Goal: Task Accomplishment & Management: Manage account settings

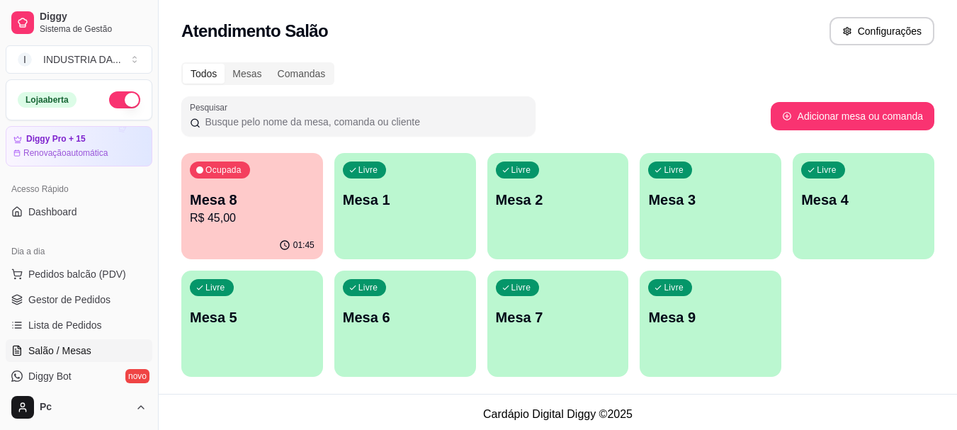
click at [554, 333] on div "Livre Mesa 7" at bounding box center [559, 315] width 142 height 89
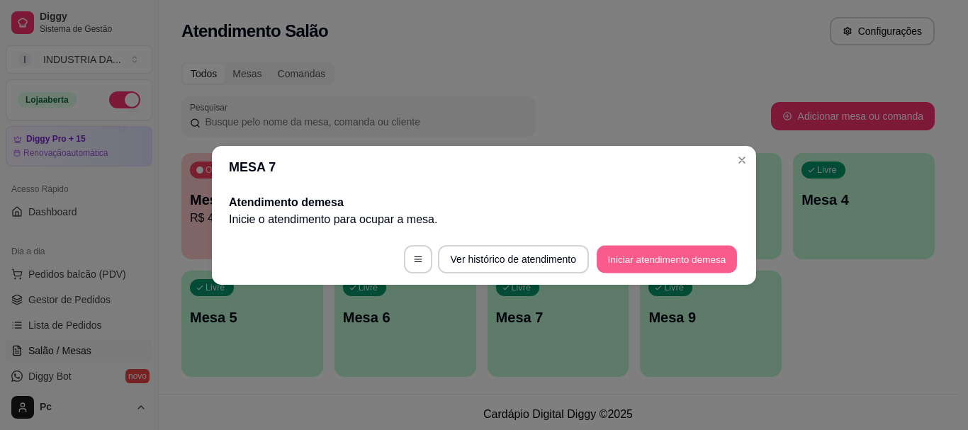
click at [721, 252] on button "Iniciar atendimento de mesa" at bounding box center [667, 259] width 140 height 28
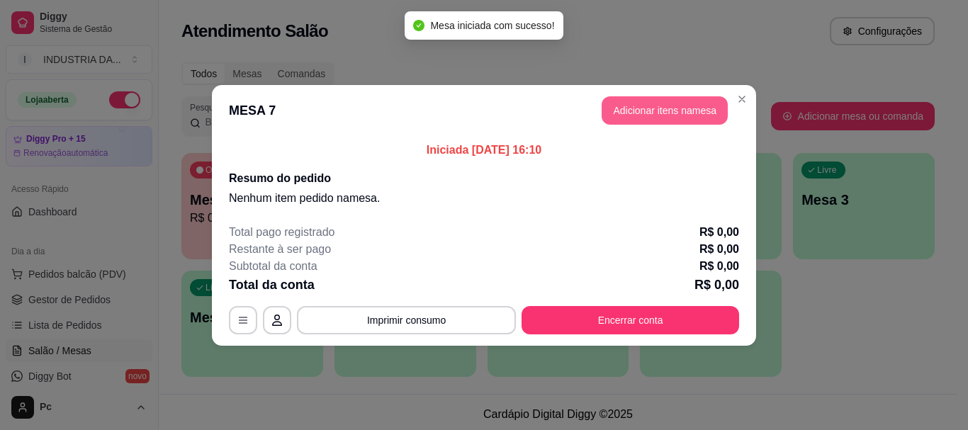
click at [648, 96] on button "Adicionar itens na mesa" at bounding box center [665, 110] width 126 height 28
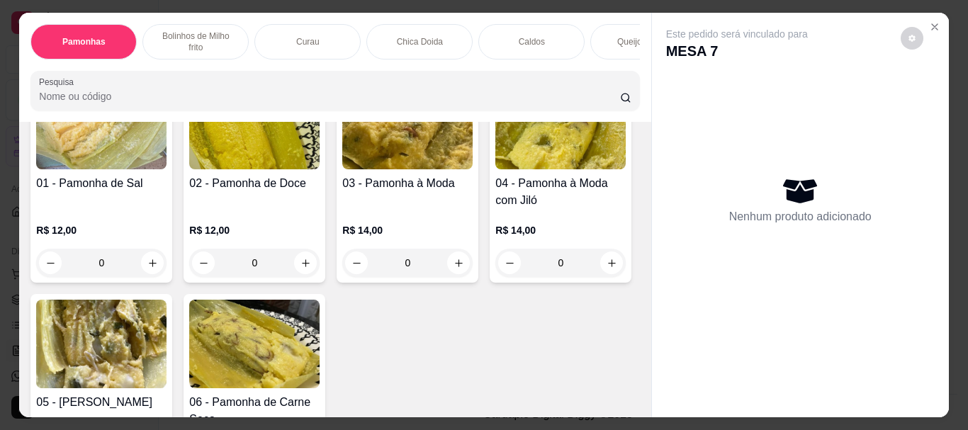
scroll to position [142, 0]
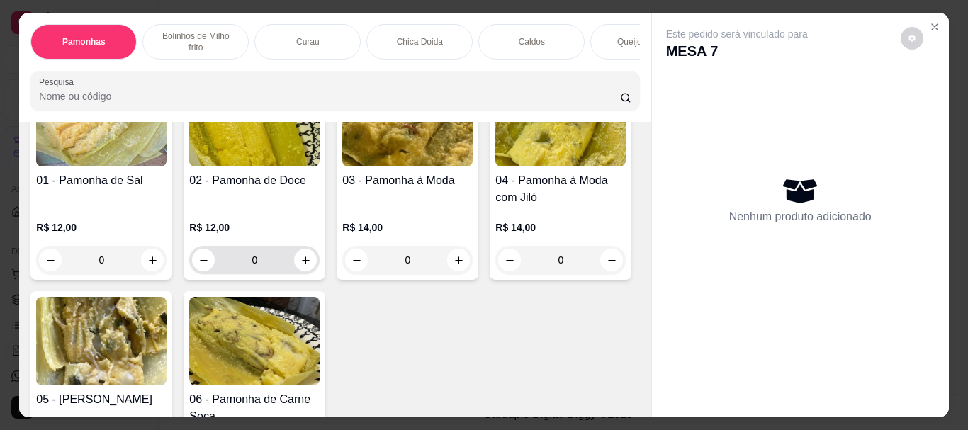
click at [258, 254] on input "0" at bounding box center [254, 260] width 79 height 28
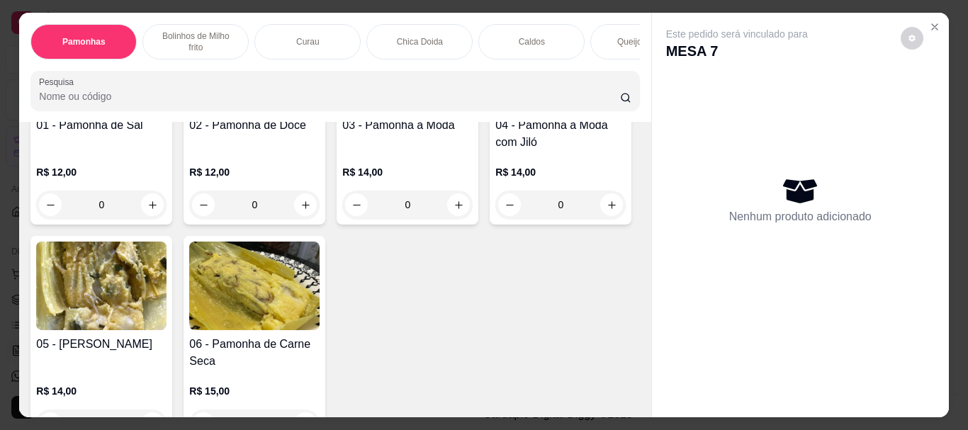
scroll to position [283, 0]
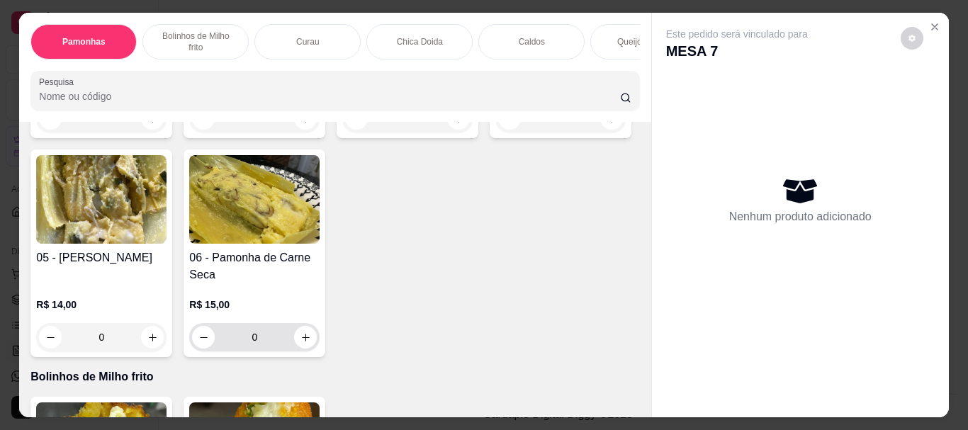
click at [294, 332] on input "0" at bounding box center [254, 337] width 79 height 28
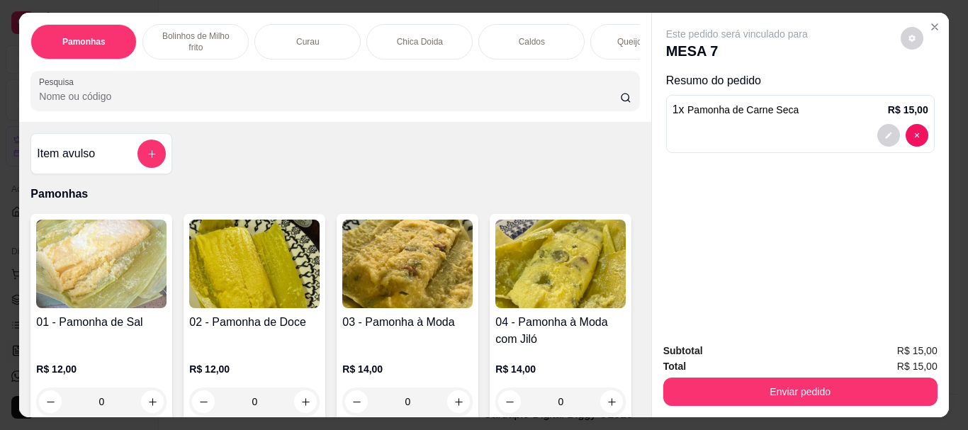
scroll to position [71, 0]
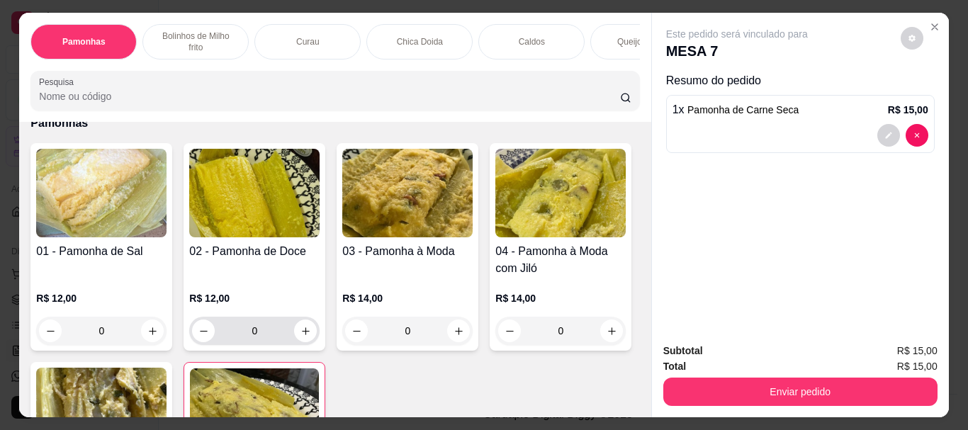
type input "1"
click at [267, 320] on input "0" at bounding box center [254, 331] width 79 height 28
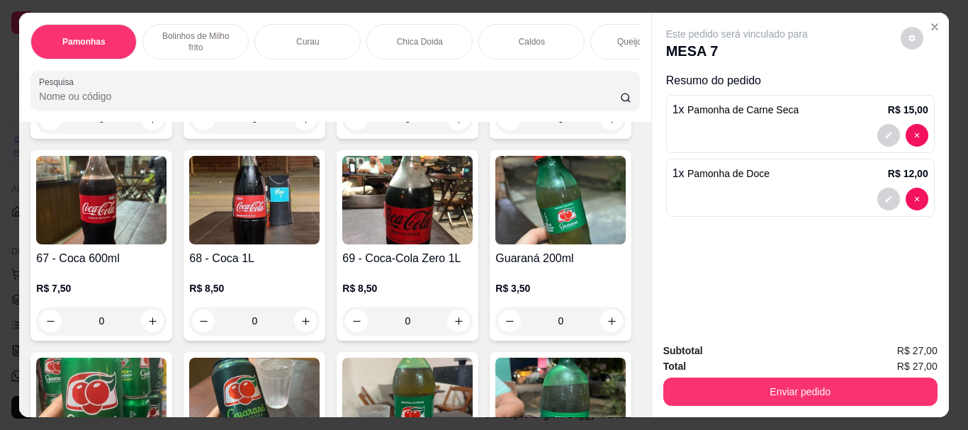
scroll to position [2126, 0]
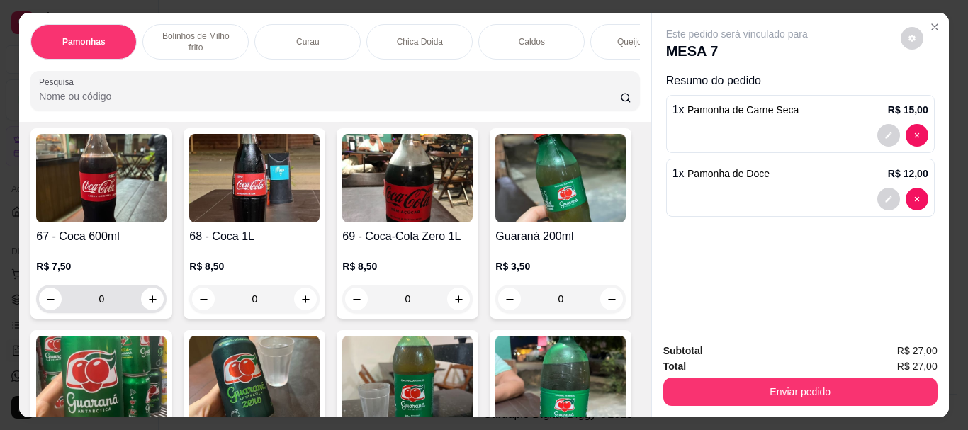
type input "1"
click at [141, 290] on input "0" at bounding box center [101, 299] width 79 height 28
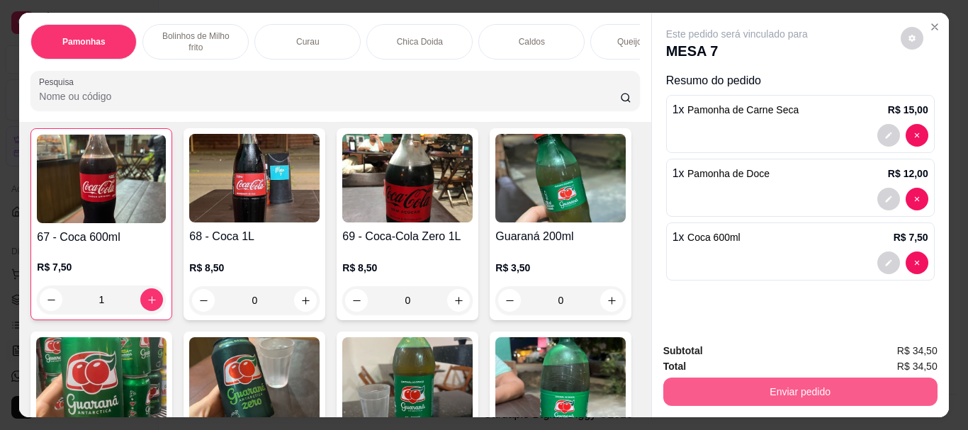
type input "1"
click at [747, 393] on button "Enviar pedido" at bounding box center [800, 392] width 266 height 28
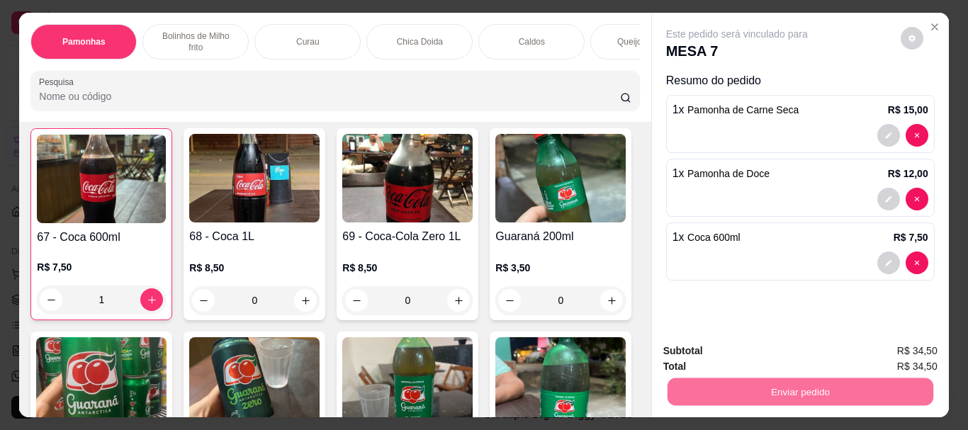
click at [926, 354] on button "Enviar pedido" at bounding box center [900, 351] width 80 height 27
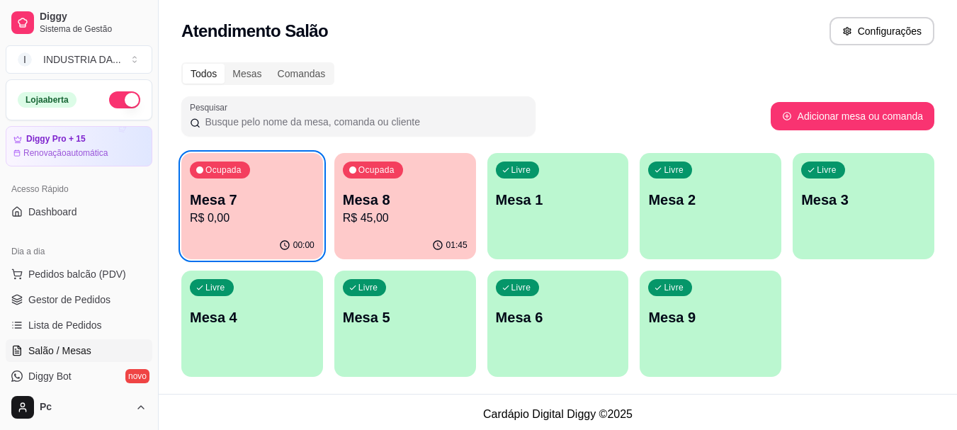
drag, startPoint x: 743, startPoint y: 11, endPoint x: 658, endPoint y: 11, distance: 85.0
click at [658, 11] on div "Atendimento Salão Configurações" at bounding box center [558, 27] width 799 height 54
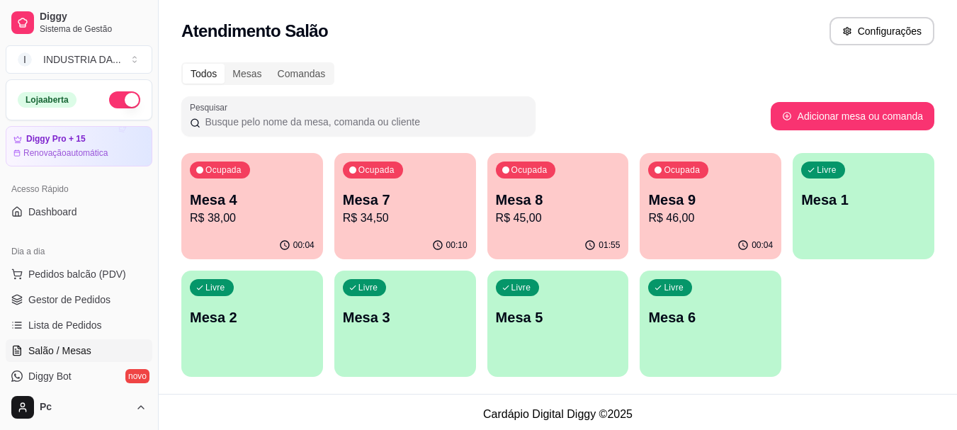
click at [562, 220] on p "R$ 45,00" at bounding box center [558, 218] width 125 height 17
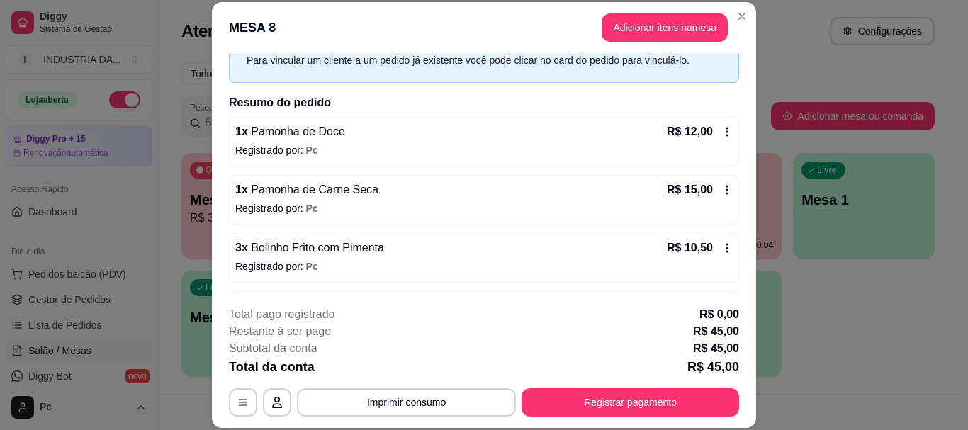
scroll to position [0, 0]
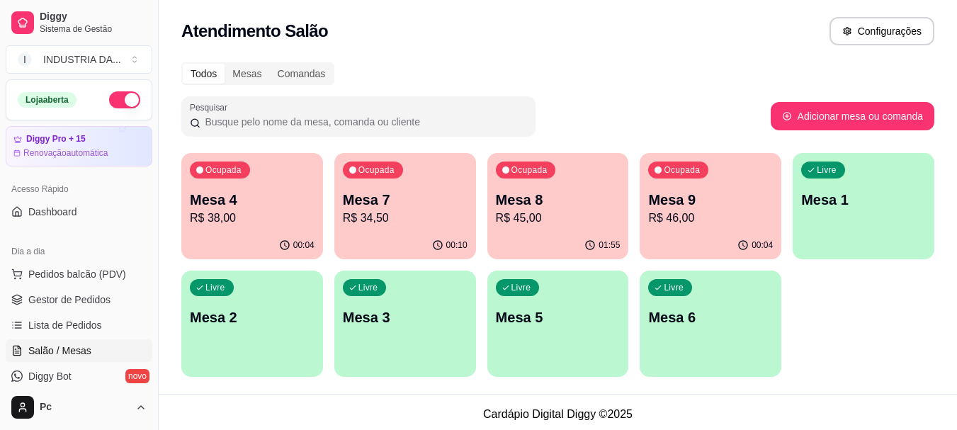
click at [409, 206] on p "Mesa 7" at bounding box center [405, 200] width 125 height 20
click at [563, 213] on p "R$ 45,00" at bounding box center [558, 218] width 125 height 17
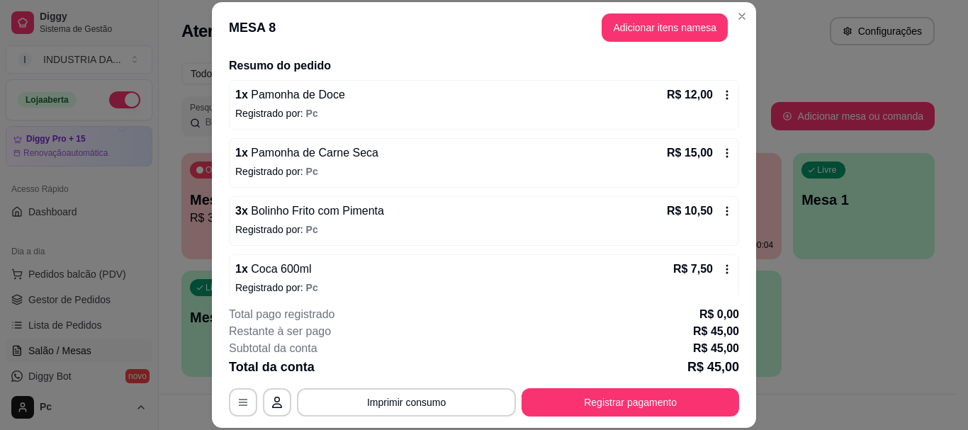
scroll to position [122, 0]
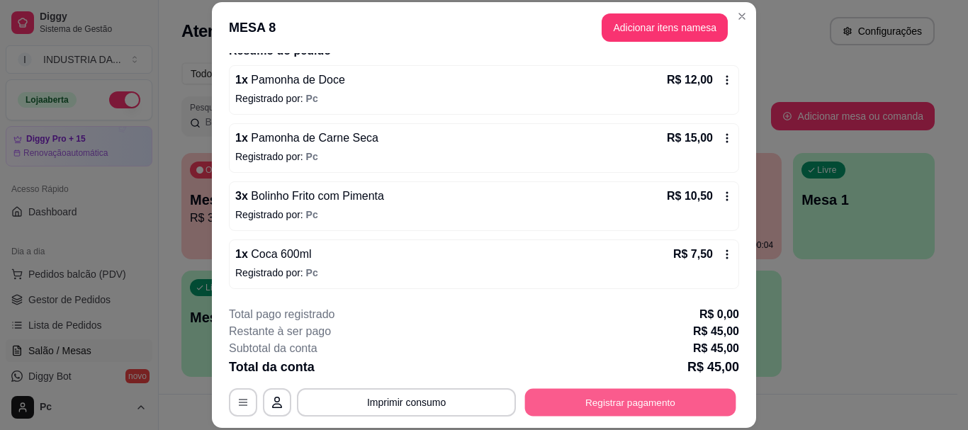
click at [611, 411] on button "Registrar pagamento" at bounding box center [630, 403] width 211 height 28
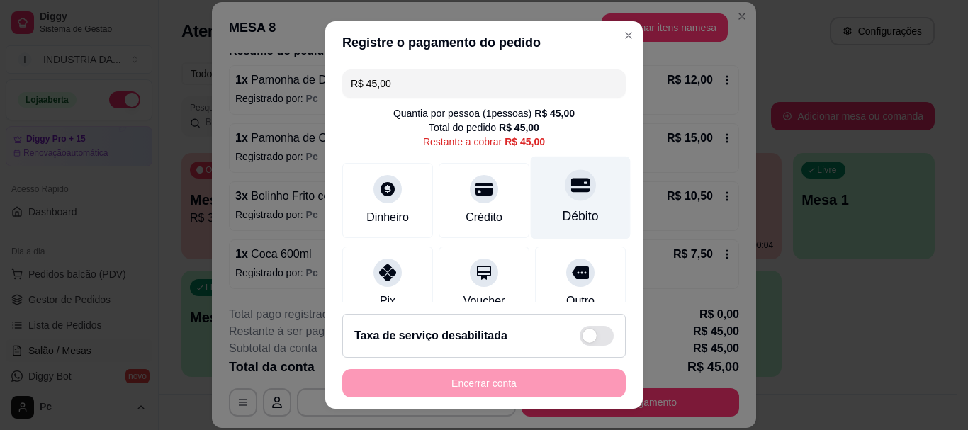
click at [568, 196] on div at bounding box center [580, 185] width 31 height 31
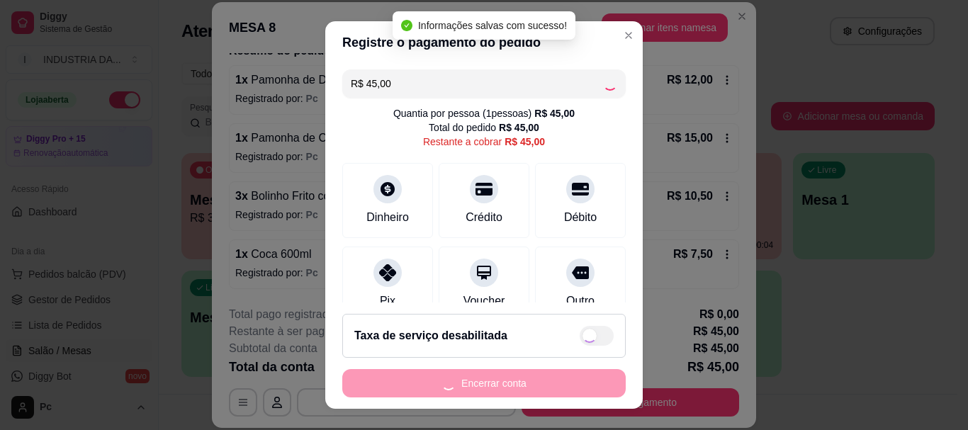
type input "R$ 0,00"
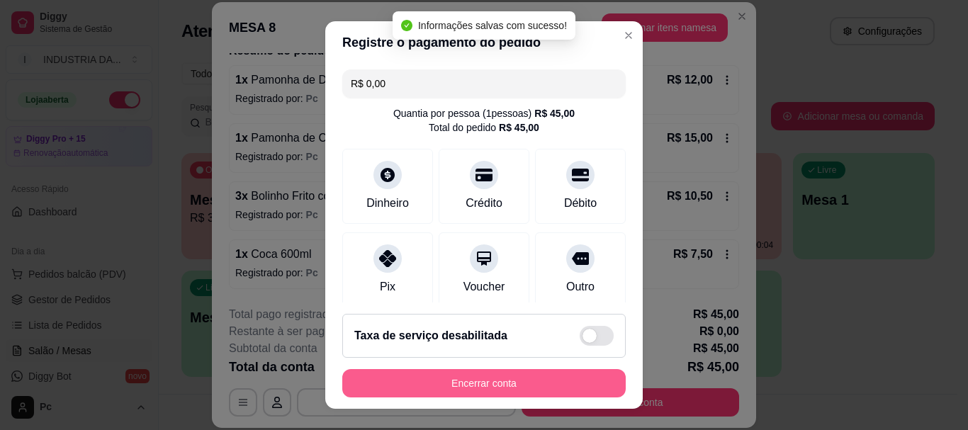
click at [508, 383] on button "Encerrar conta" at bounding box center [483, 383] width 283 height 28
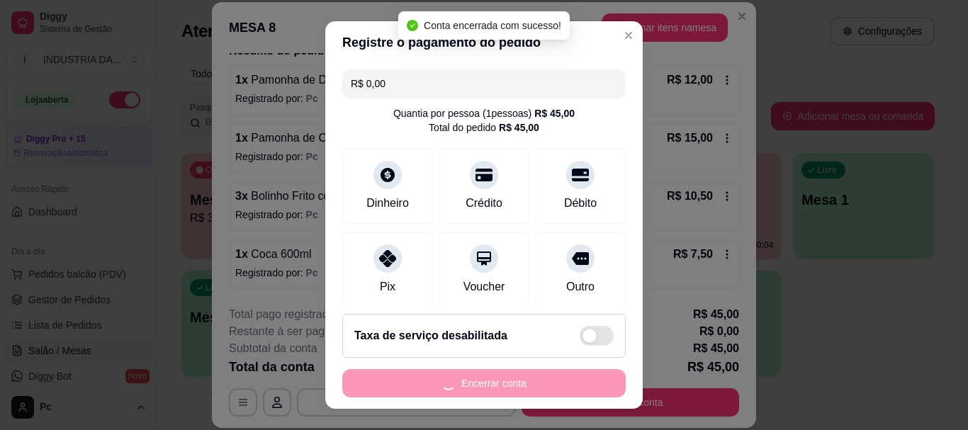
scroll to position [0, 0]
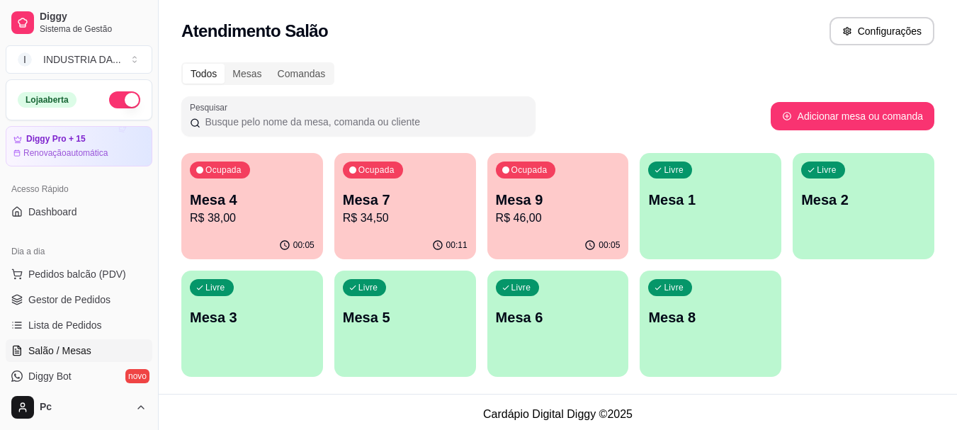
click at [540, 211] on p "R$ 46,00" at bounding box center [558, 218] width 125 height 17
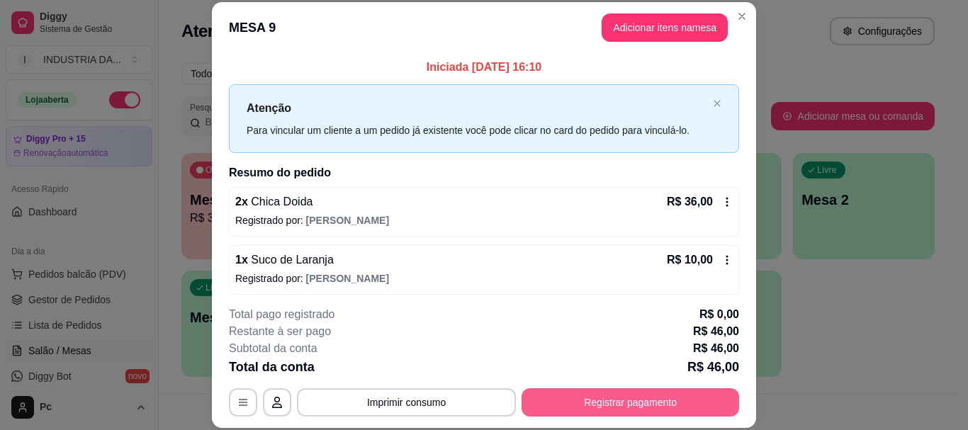
click at [619, 392] on button "Registrar pagamento" at bounding box center [631, 402] width 218 height 28
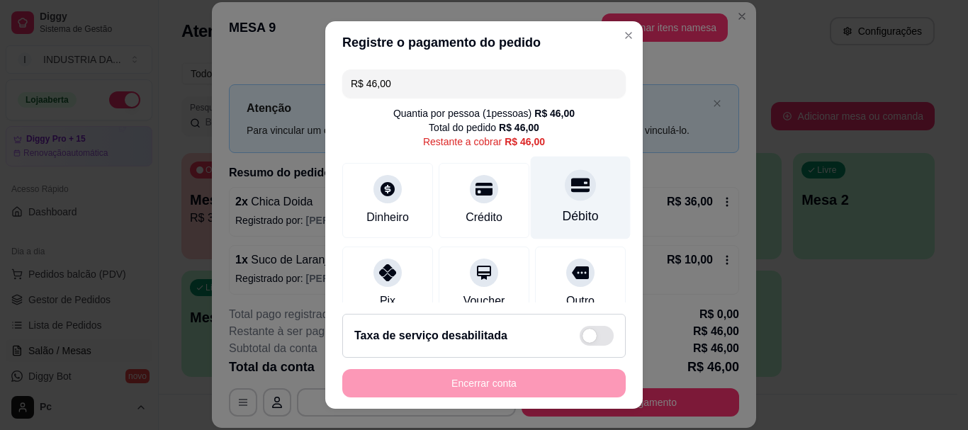
click at [565, 201] on div at bounding box center [580, 185] width 31 height 31
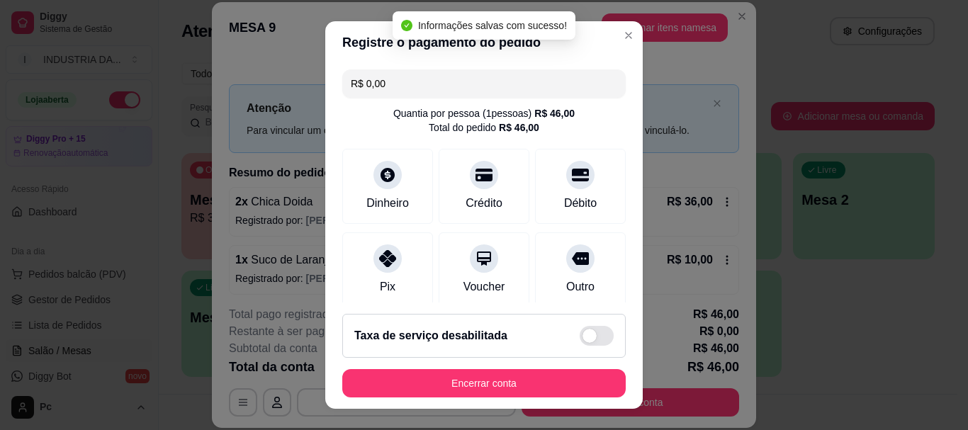
type input "R$ 0,00"
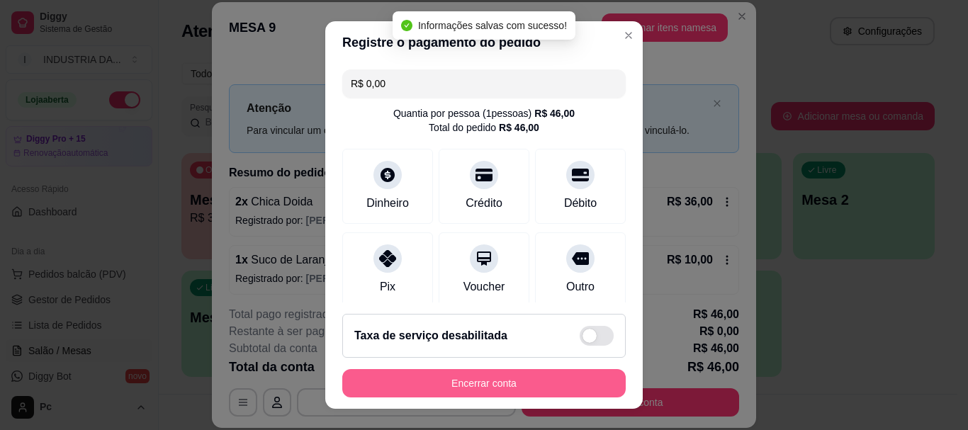
click at [546, 378] on button "Encerrar conta" at bounding box center [483, 383] width 283 height 28
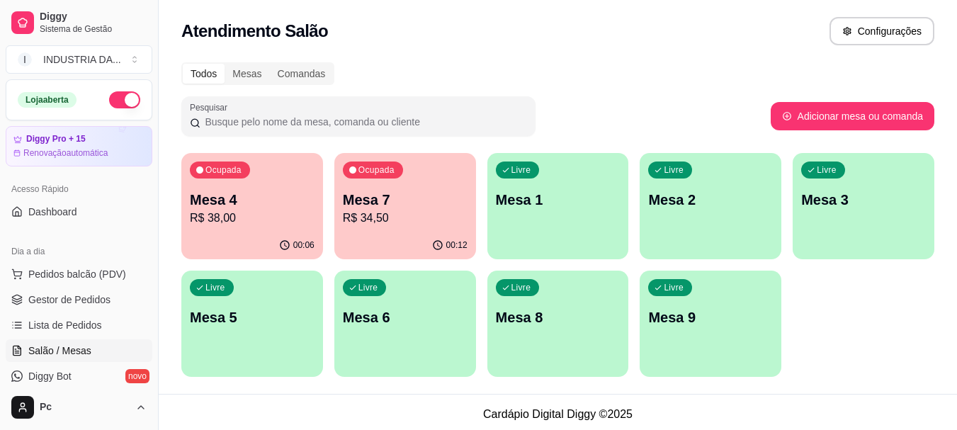
click at [690, 314] on p "Mesa 9" at bounding box center [710, 318] width 125 height 20
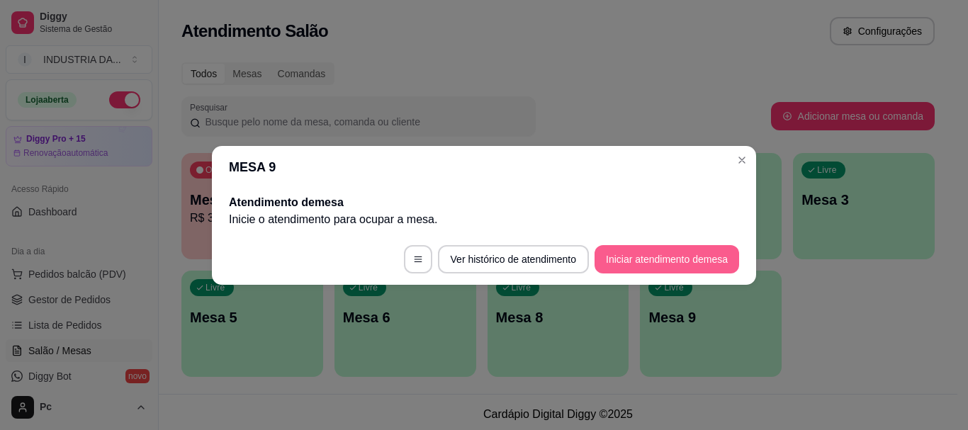
click at [692, 249] on button "Iniciar atendimento de mesa" at bounding box center [667, 259] width 145 height 28
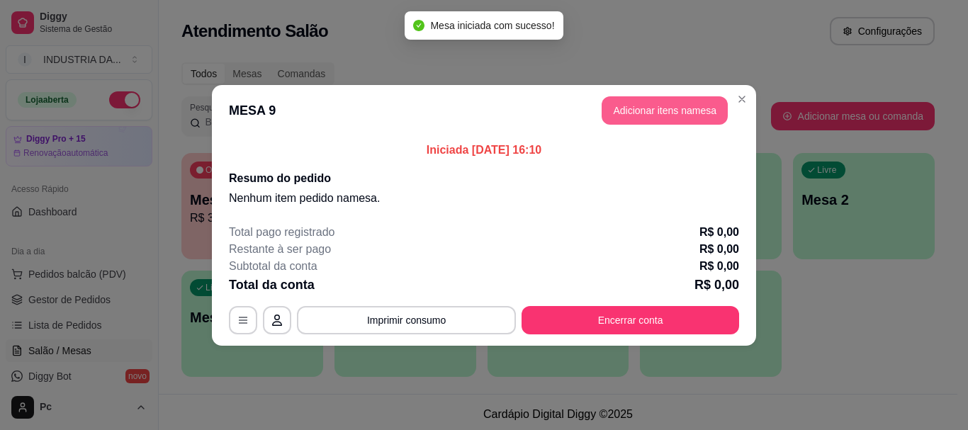
click at [648, 98] on button "Adicionar itens na mesa" at bounding box center [665, 110] width 126 height 28
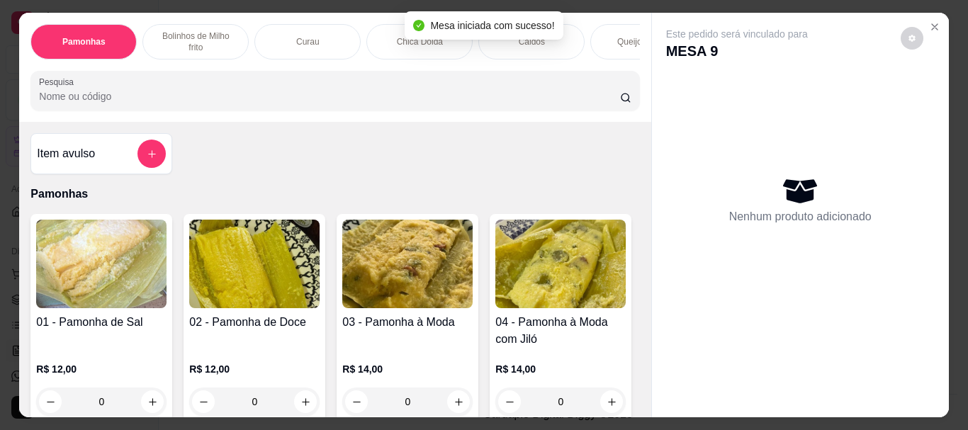
scroll to position [71, 0]
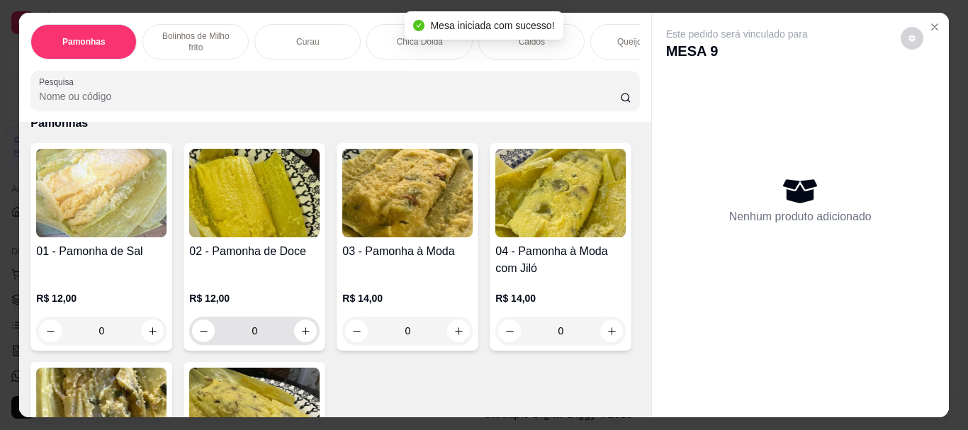
click at [262, 317] on input "0" at bounding box center [254, 331] width 79 height 28
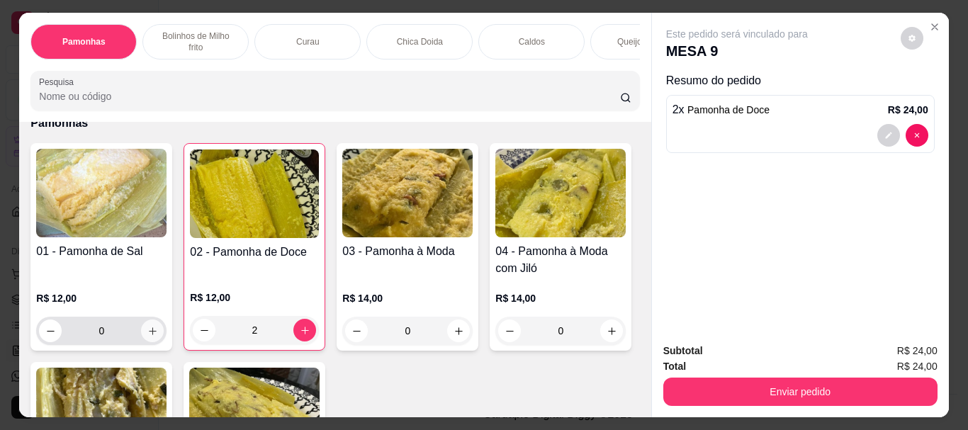
type input "2"
click at [108, 317] on input "0" at bounding box center [101, 331] width 79 height 28
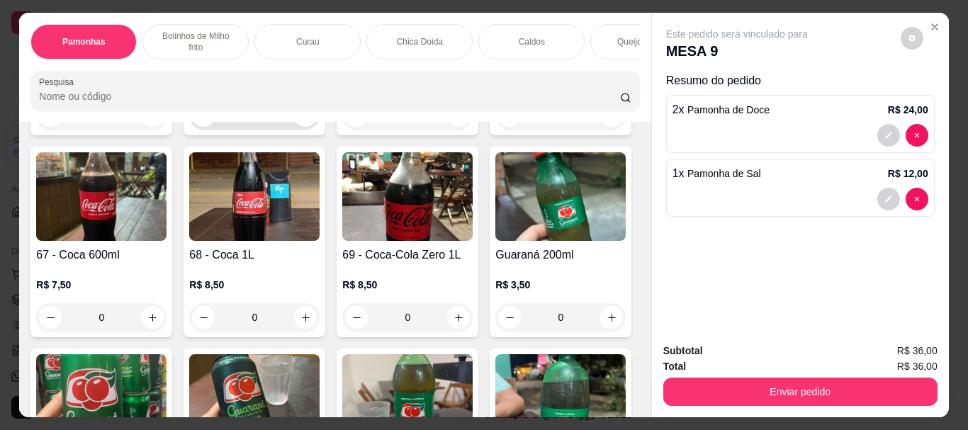
scroll to position [2126, 0]
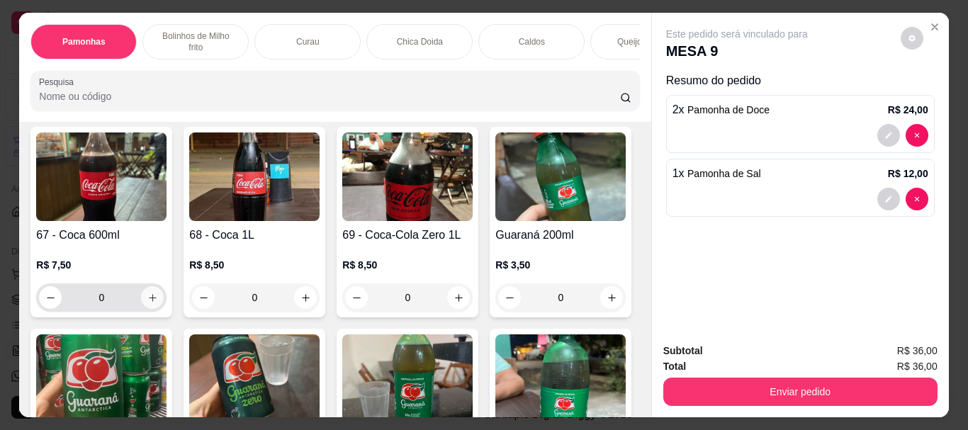
type input "1"
click at [158, 293] on icon "increase-product-quantity" at bounding box center [152, 298] width 11 height 11
type input "1"
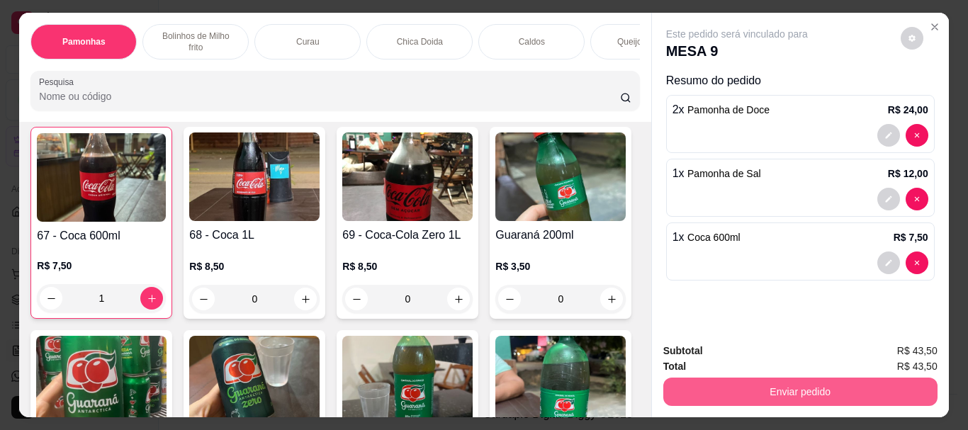
click at [753, 384] on button "Enviar pedido" at bounding box center [800, 392] width 274 height 28
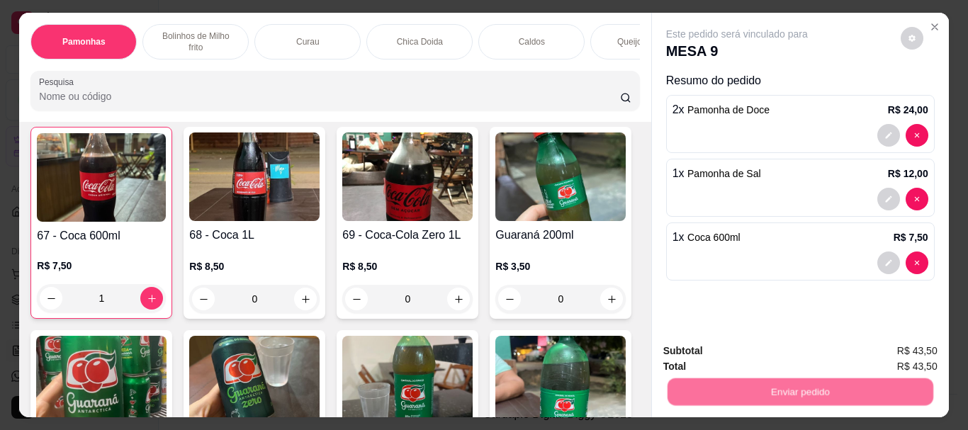
click at [878, 349] on button "Enviar pedido" at bounding box center [900, 351] width 80 height 27
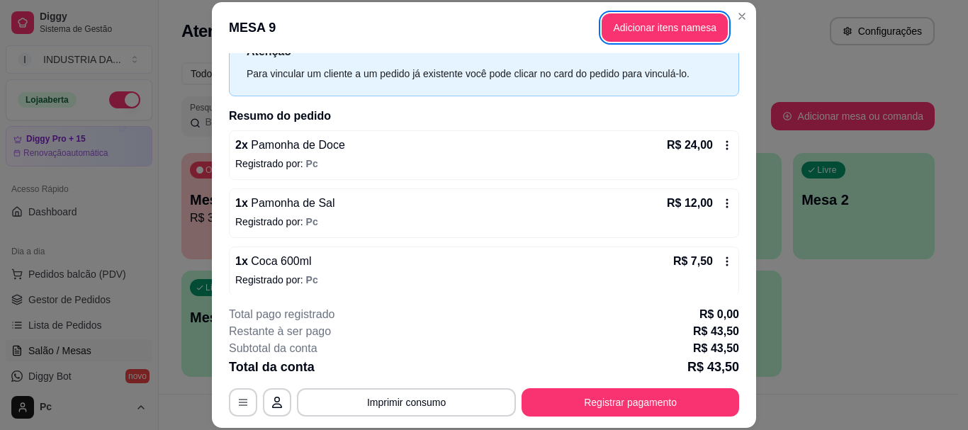
scroll to position [64, 0]
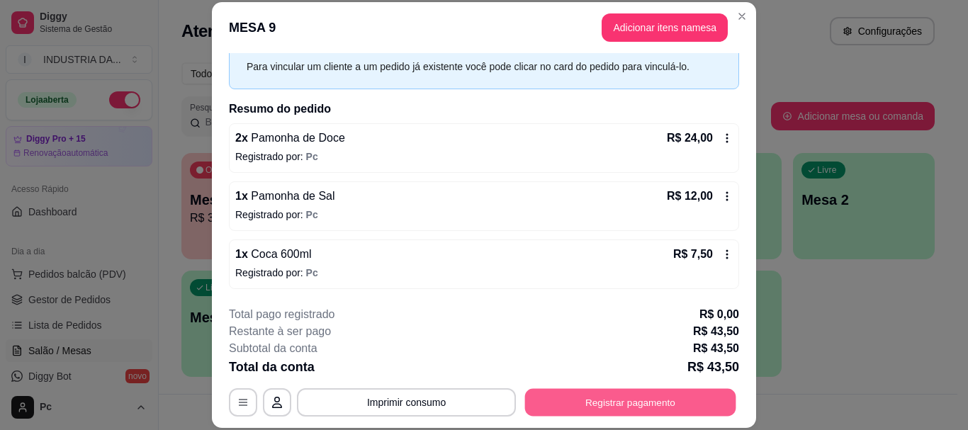
click at [663, 394] on button "Registrar pagamento" at bounding box center [630, 403] width 211 height 28
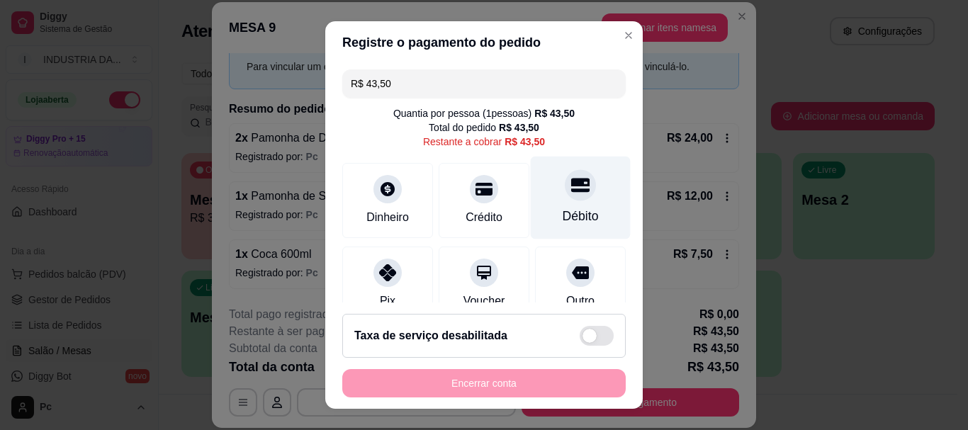
click at [574, 191] on div "Débito" at bounding box center [581, 198] width 100 height 83
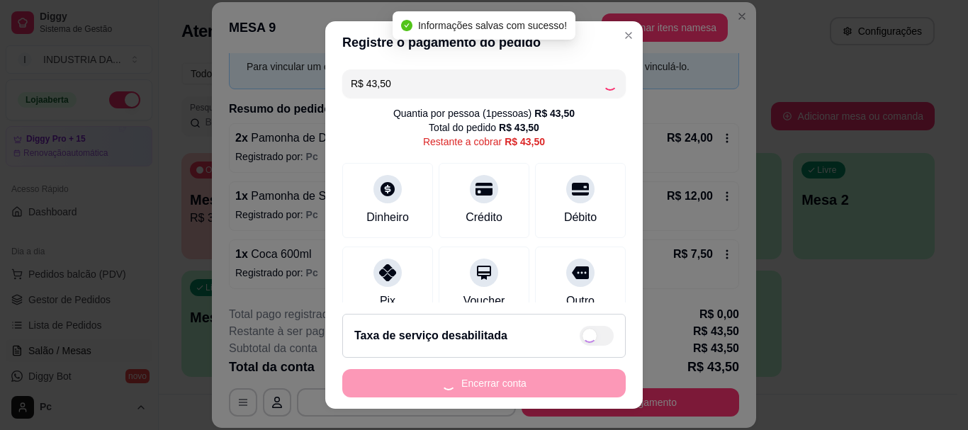
type input "R$ 0,00"
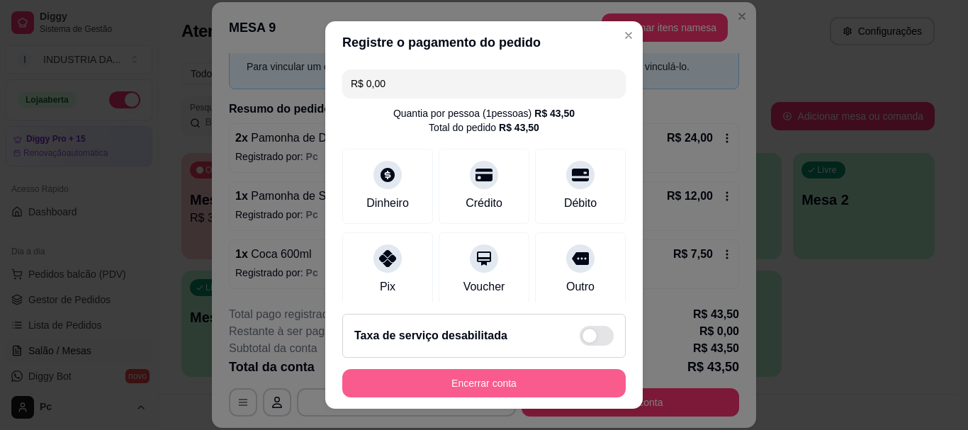
click at [490, 381] on button "Encerrar conta" at bounding box center [483, 383] width 283 height 28
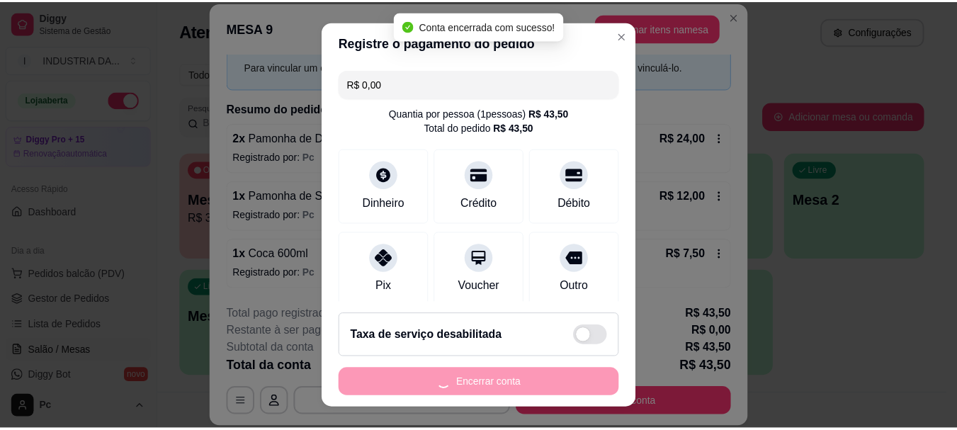
scroll to position [0, 0]
